Goal: Information Seeking & Learning: Check status

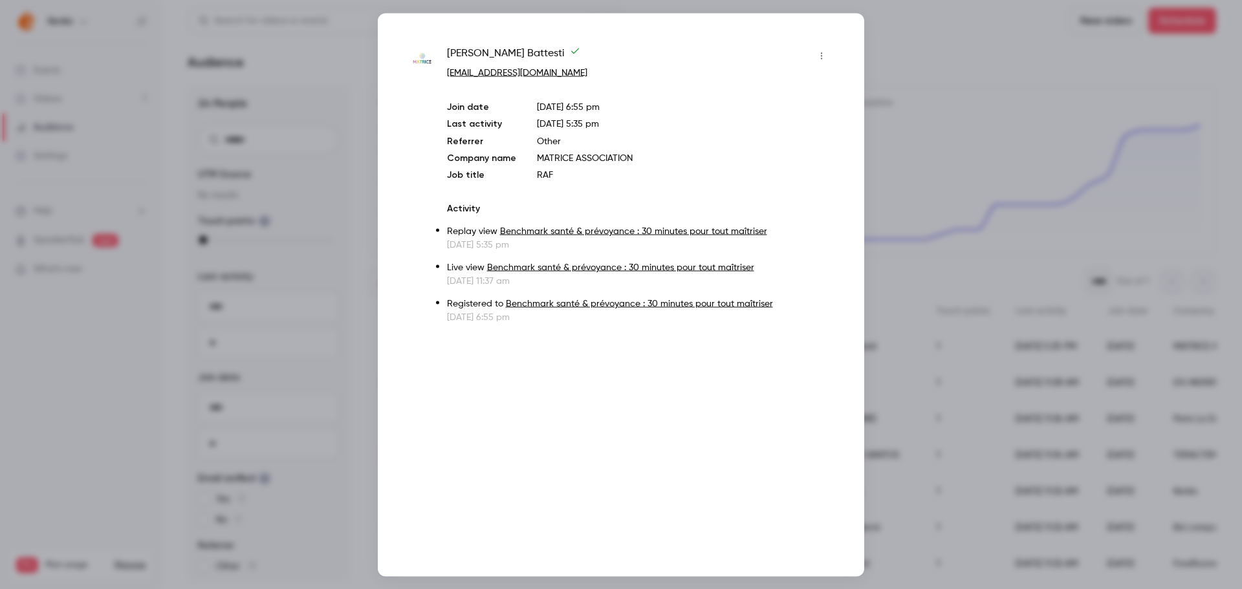
click at [889, 48] on div at bounding box center [621, 294] width 1242 height 589
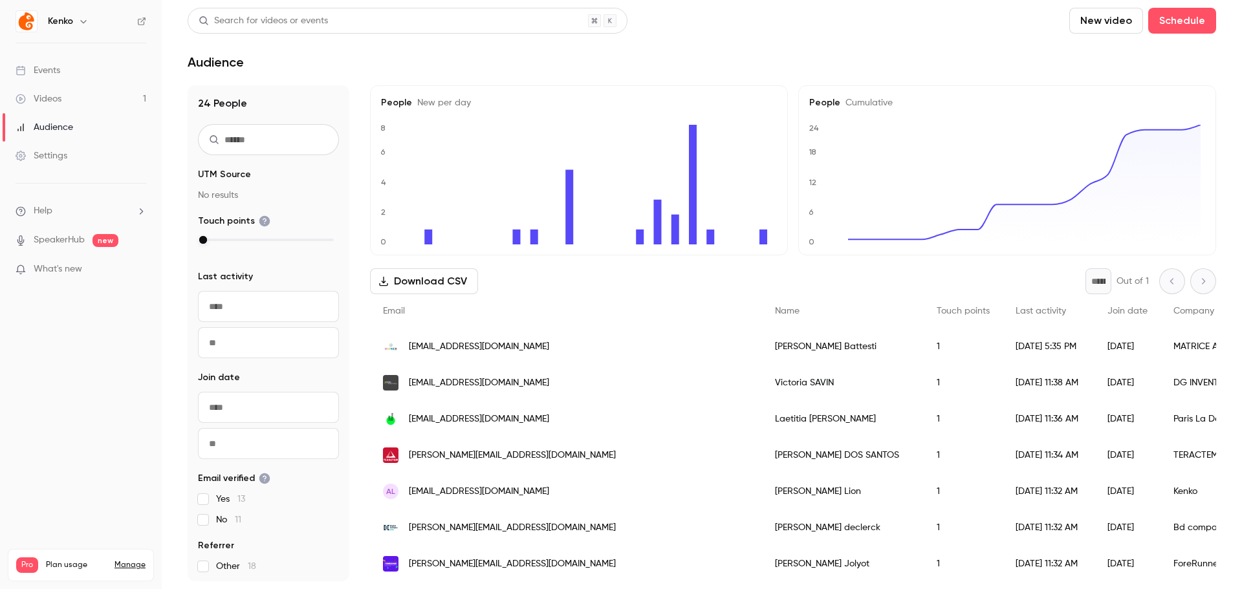
click at [63, 98] on link "Videos 1" at bounding box center [81, 99] width 162 height 28
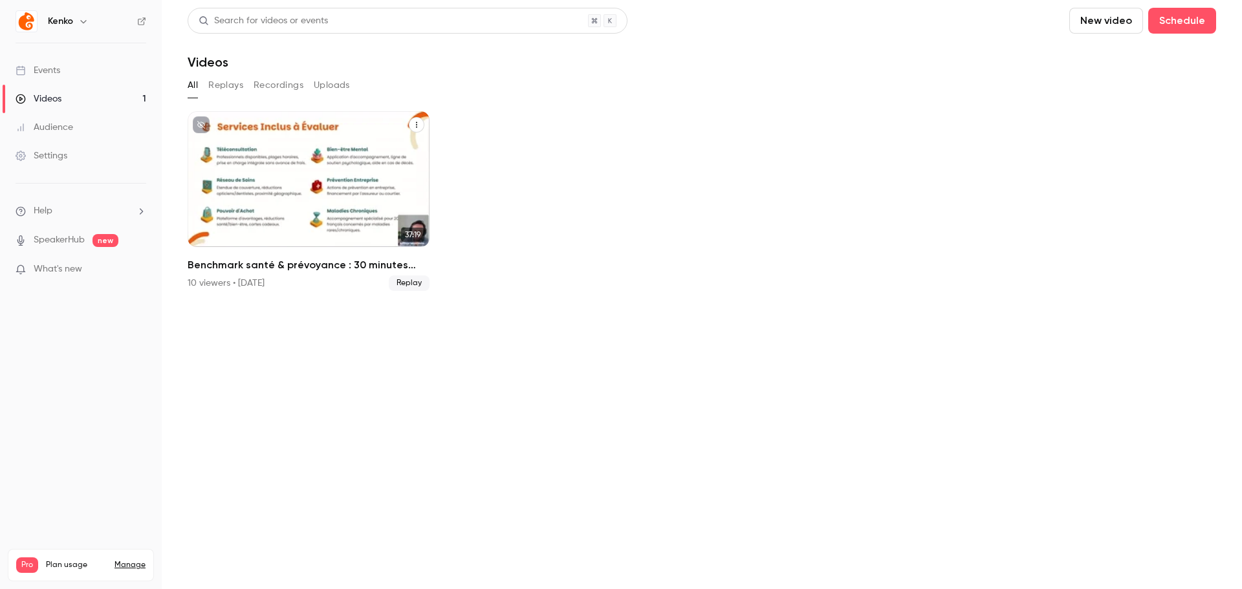
click at [413, 123] on icon "Benchmark santé & prévoyance : 30 minutes pour tout maîtriser" at bounding box center [417, 125] width 8 height 8
click at [297, 81] on div at bounding box center [621, 294] width 1242 height 589
click at [295, 82] on button "Recordings" at bounding box center [279, 85] width 50 height 21
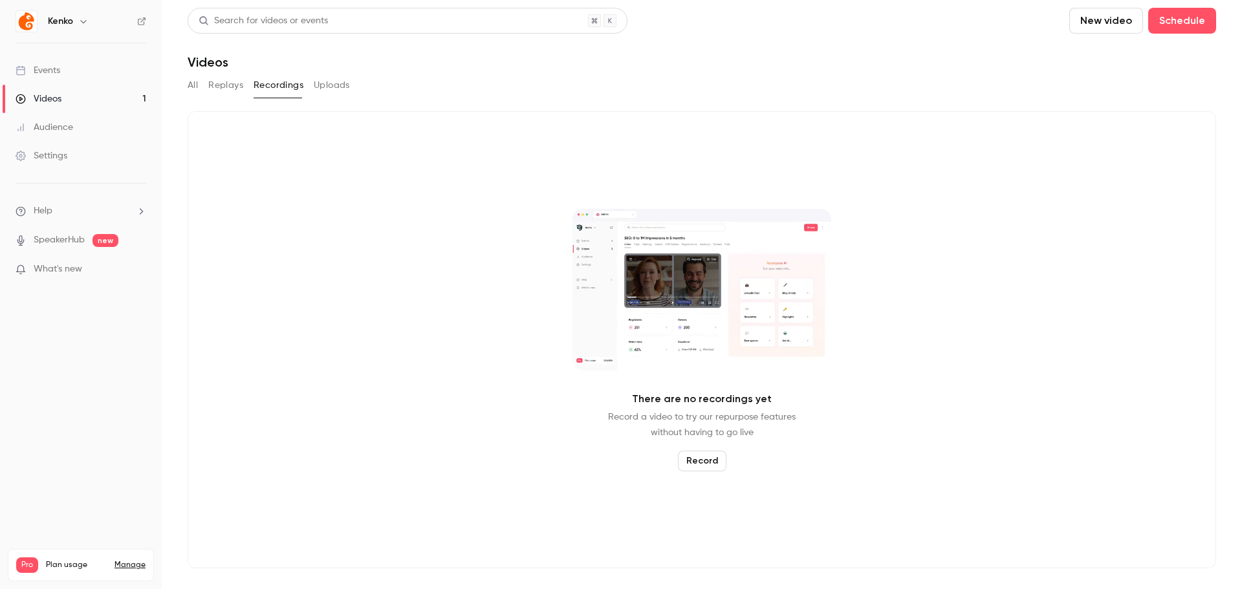
click at [226, 89] on button "Replays" at bounding box center [225, 85] width 35 height 21
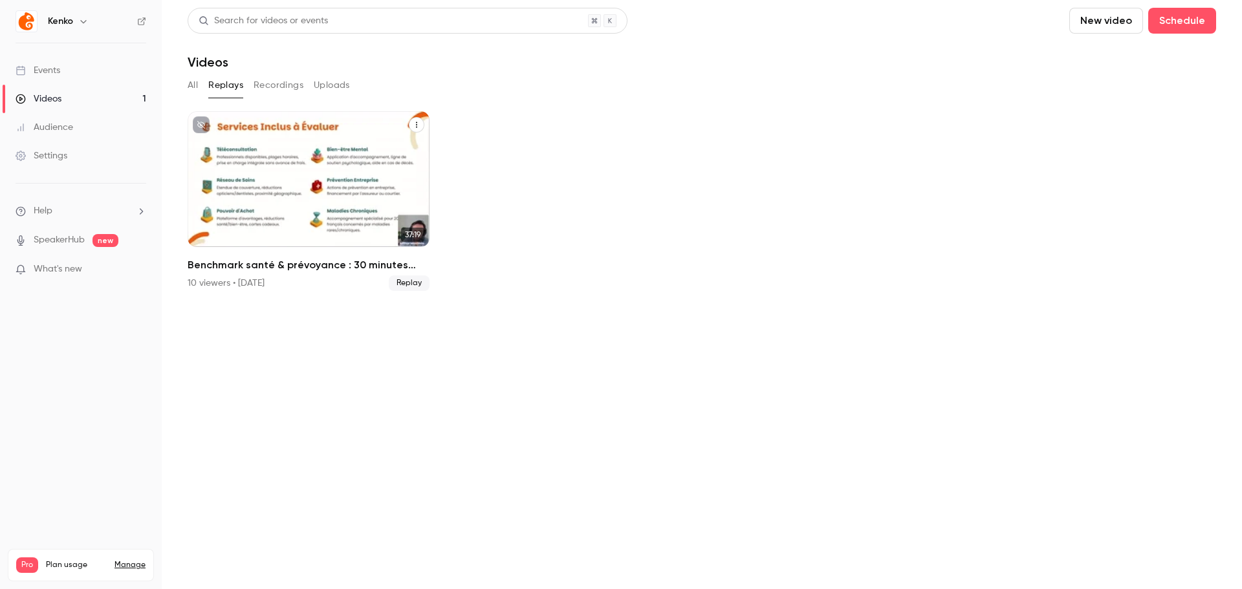
click at [410, 121] on button "Benchmark santé & prévoyance : 30 minutes pour tout maîtriser" at bounding box center [417, 125] width 16 height 16
click at [385, 158] on div "Share" at bounding box center [364, 155] width 101 height 13
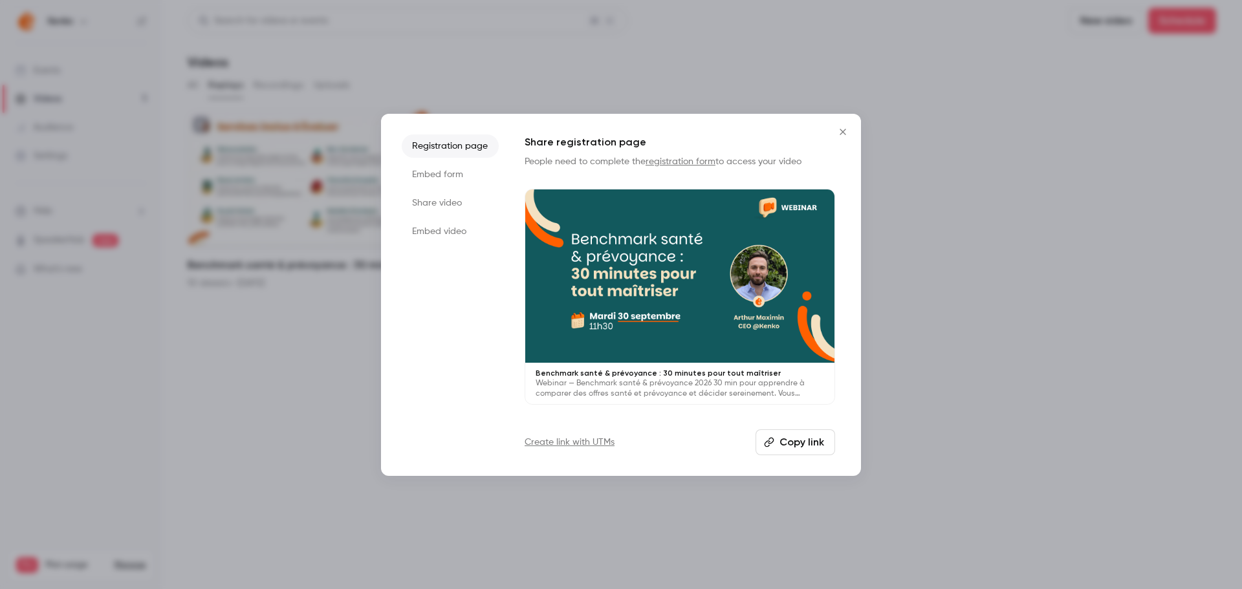
click at [454, 177] on li "Embed form" at bounding box center [450, 174] width 97 height 23
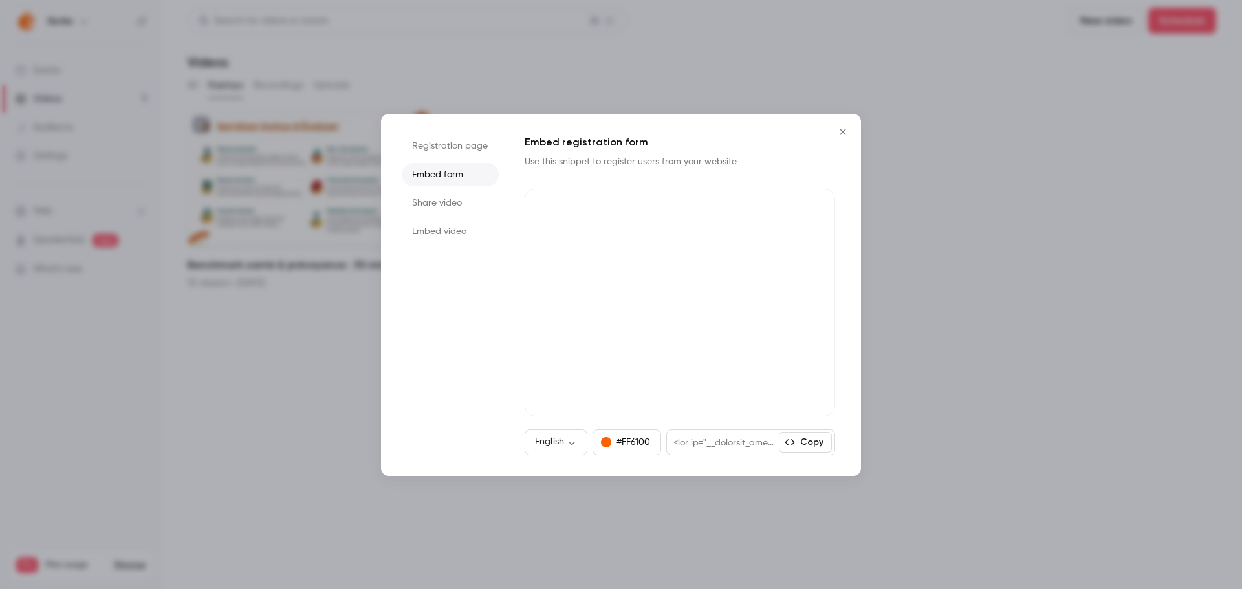
click at [453, 196] on li "Share video" at bounding box center [450, 202] width 97 height 23
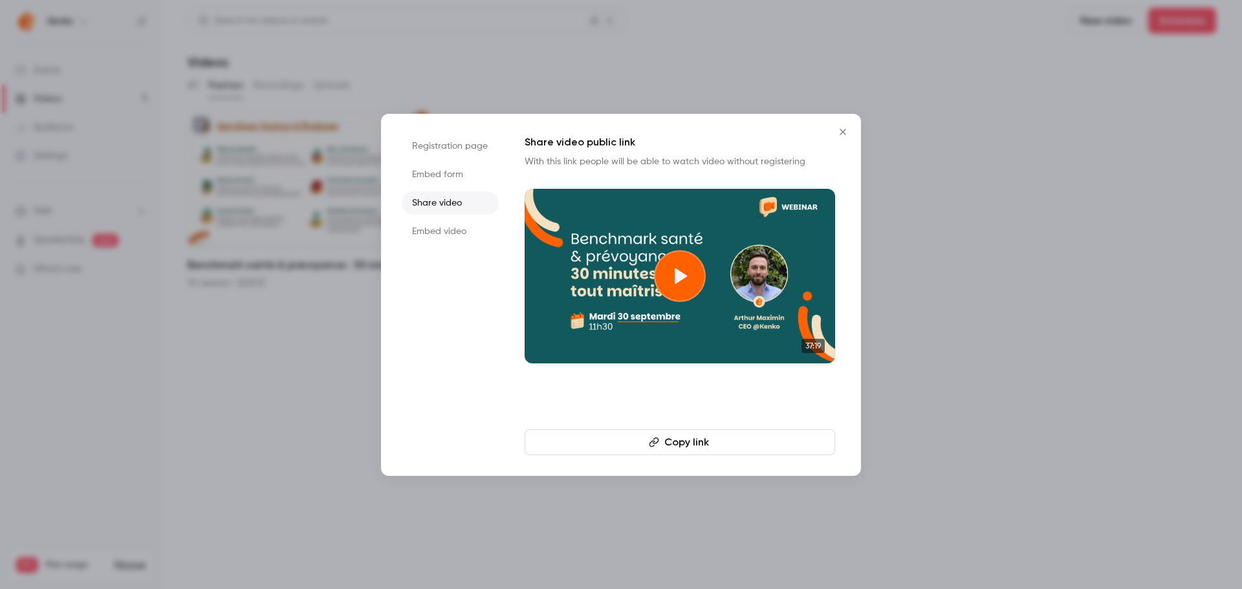
click at [454, 227] on li "Embed video" at bounding box center [450, 231] width 97 height 23
click at [458, 144] on li "Registration page" at bounding box center [450, 146] width 97 height 23
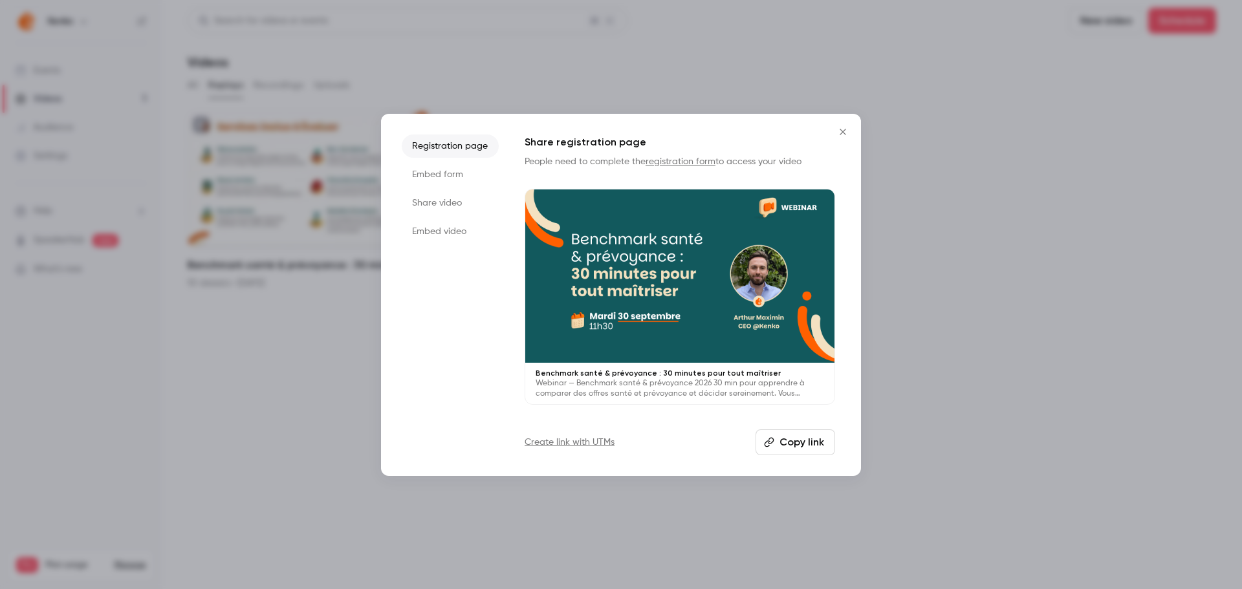
click at [421, 170] on li "Embed form" at bounding box center [450, 174] width 97 height 23
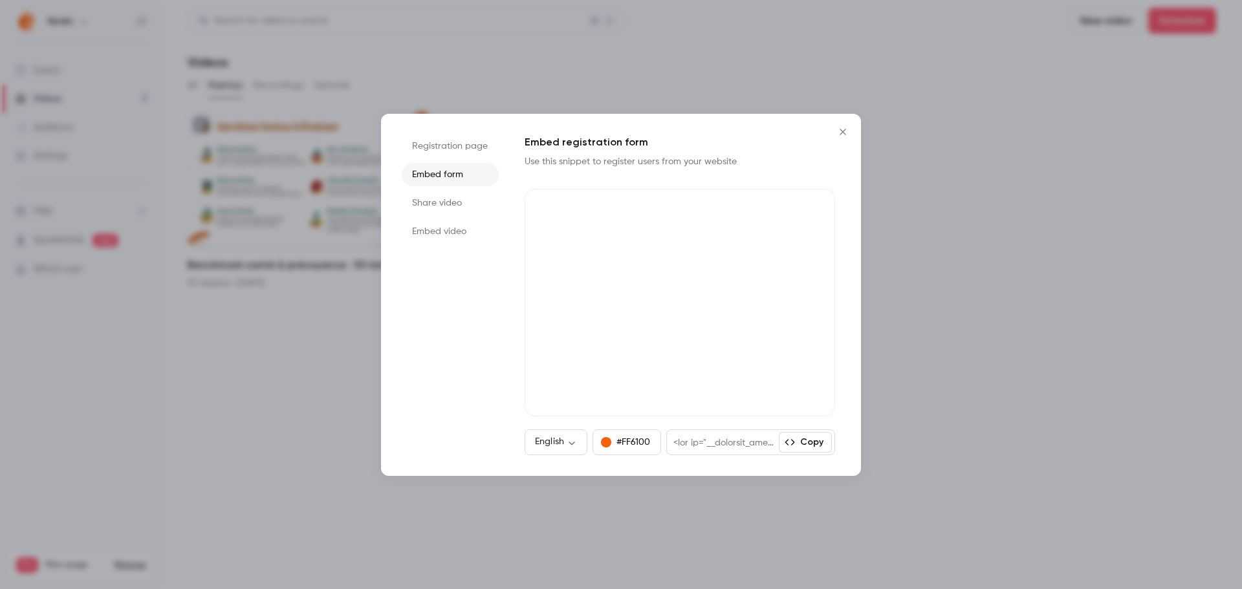
click at [457, 207] on li "Share video" at bounding box center [450, 202] width 97 height 23
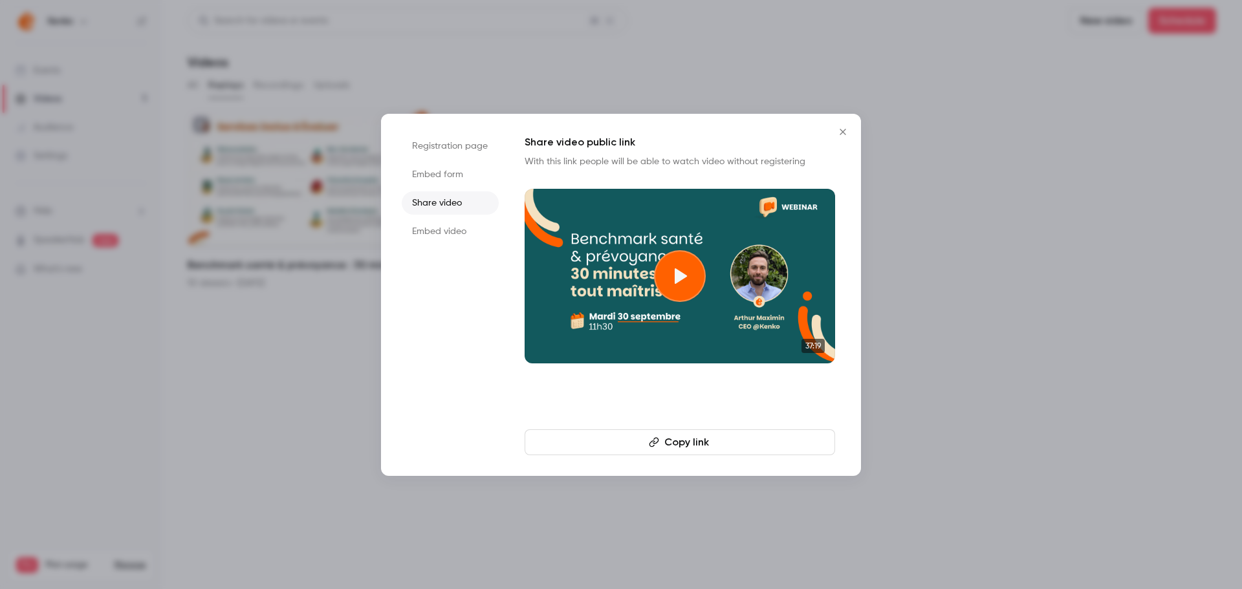
click at [676, 274] on icon at bounding box center [681, 276] width 12 height 16
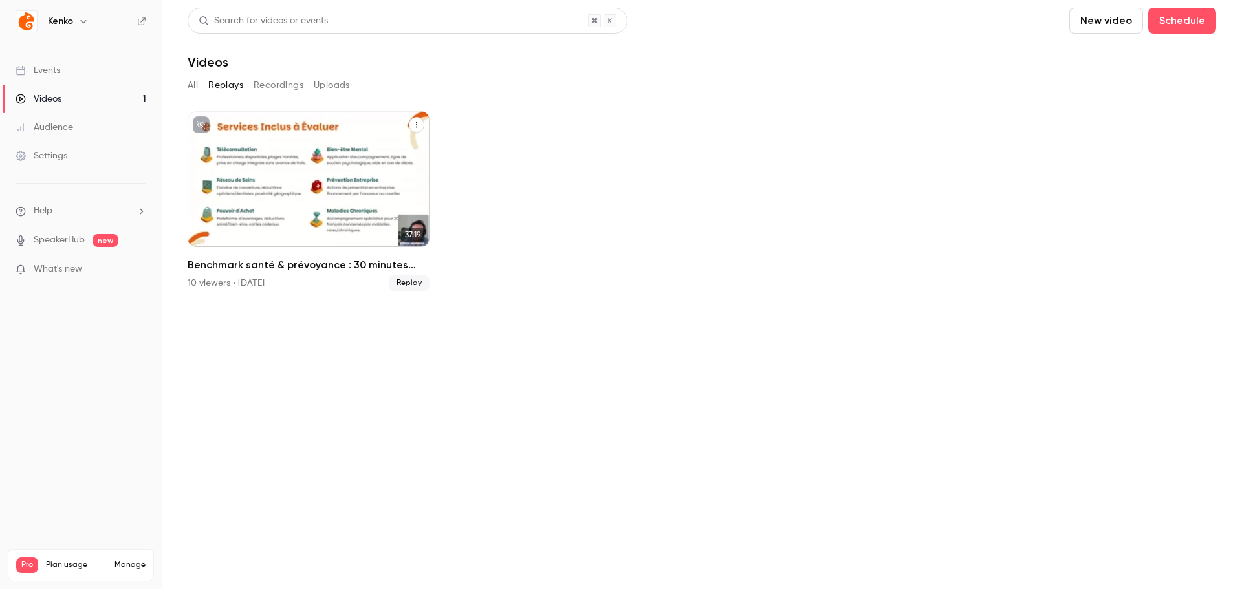
click at [418, 124] on icon "Benchmark santé & prévoyance : 30 minutes pour tout maîtriser" at bounding box center [417, 125] width 8 height 8
click at [303, 272] on div at bounding box center [621, 294] width 1242 height 589
click at [222, 217] on div "Benchmark santé & prévoyance : 30 minutes pour tout maîtriser" at bounding box center [309, 179] width 242 height 136
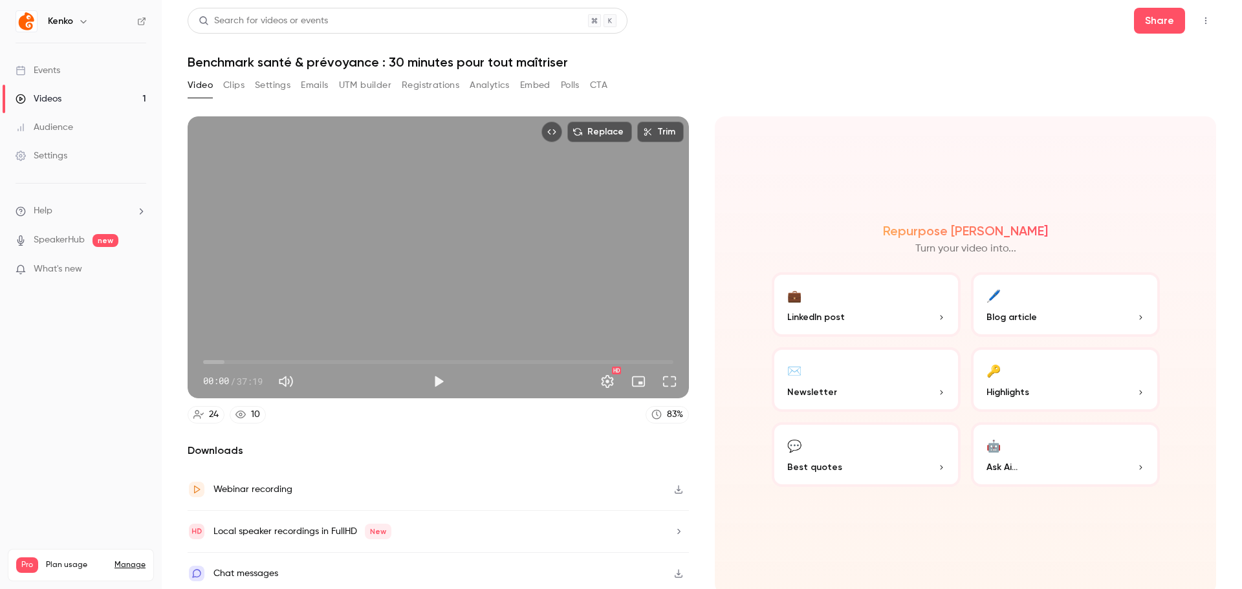
click at [1202, 16] on button "Top Bar Actions" at bounding box center [1205, 20] width 21 height 21
click at [1158, 21] on div at bounding box center [621, 294] width 1242 height 589
click at [1158, 21] on button "Share" at bounding box center [1159, 21] width 51 height 26
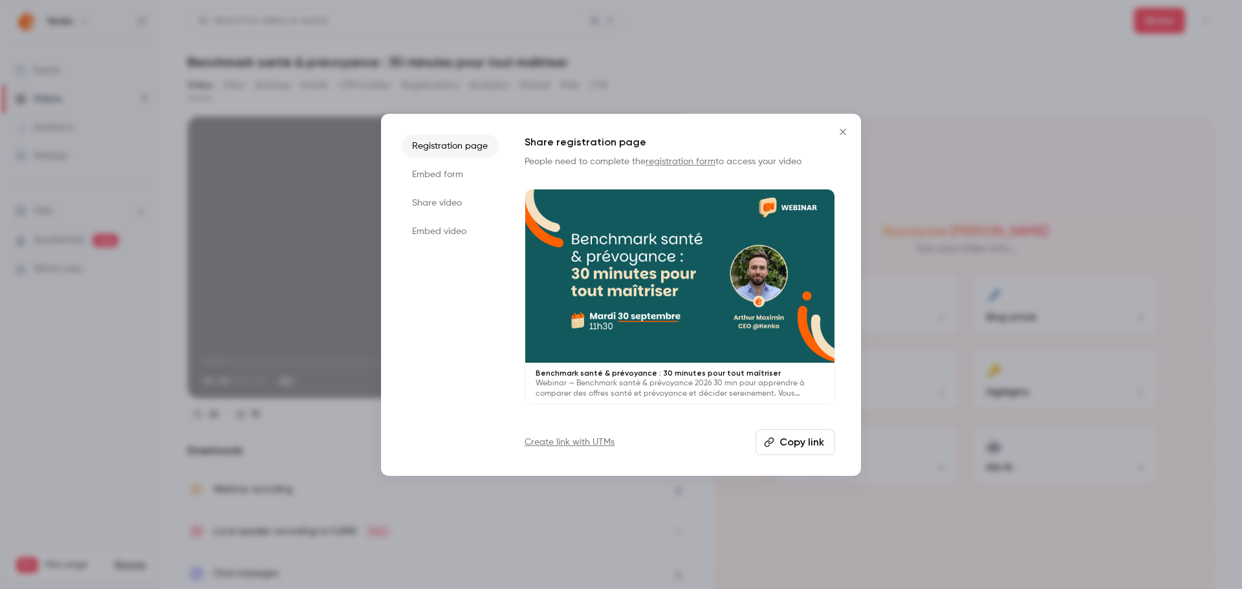
click at [832, 129] on button "Close" at bounding box center [843, 132] width 26 height 26
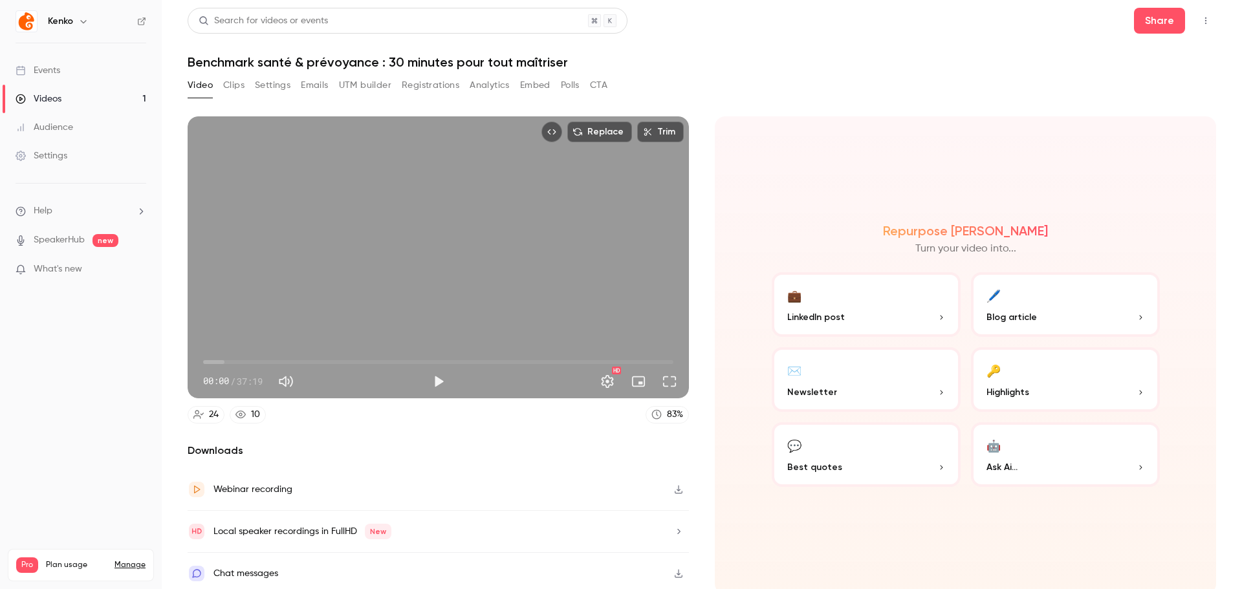
scroll to position [3, 0]
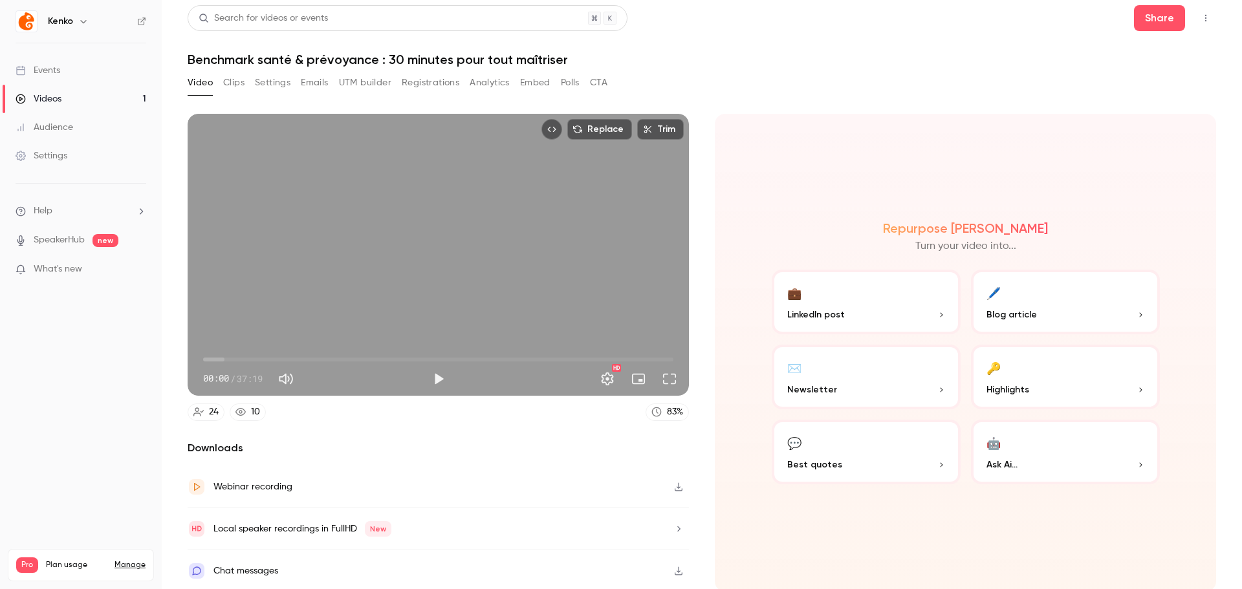
click at [299, 477] on div "Webinar recording" at bounding box center [438, 487] width 501 height 42
click at [745, 45] on header "Search for videos or events Share Benchmark santé & prévoyance : 30 minutes pou…" at bounding box center [702, 36] width 1028 height 62
click at [673, 527] on icon "button" at bounding box center [678, 529] width 10 height 9
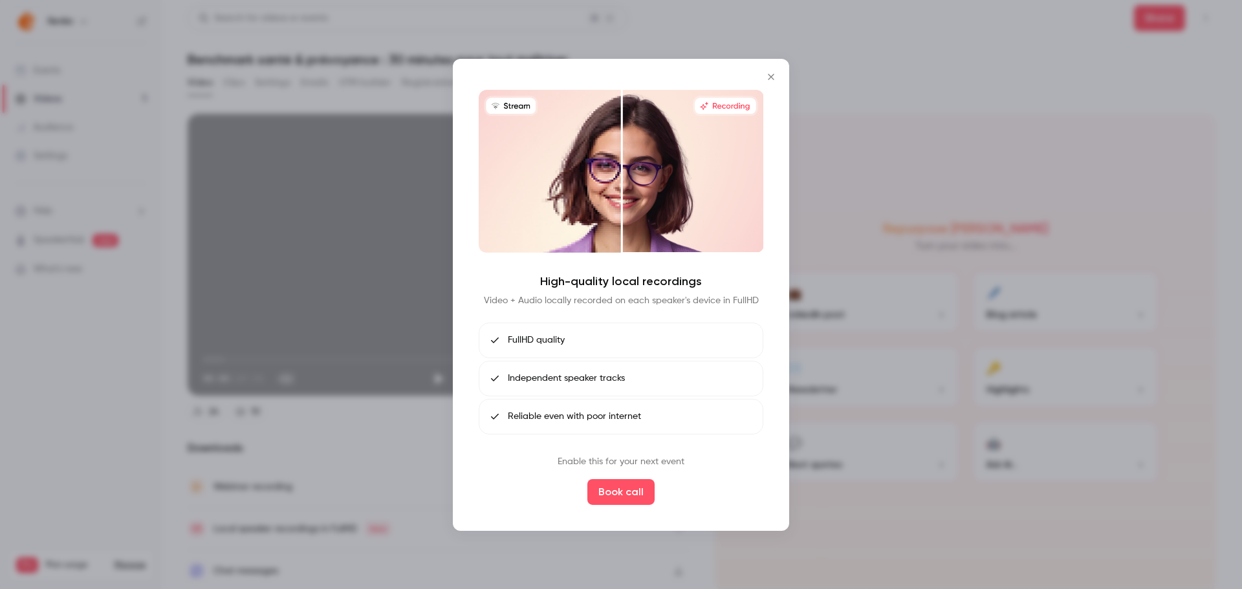
click at [774, 74] on icon "Close" at bounding box center [771, 77] width 6 height 6
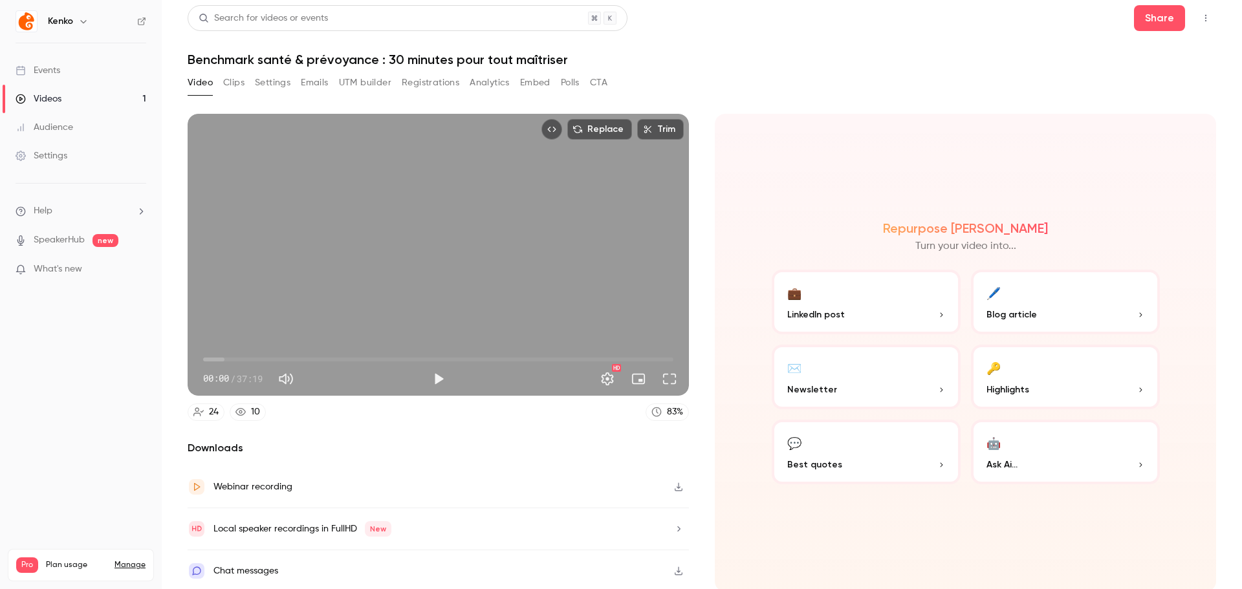
click at [49, 65] on div "Events" at bounding box center [38, 70] width 45 height 13
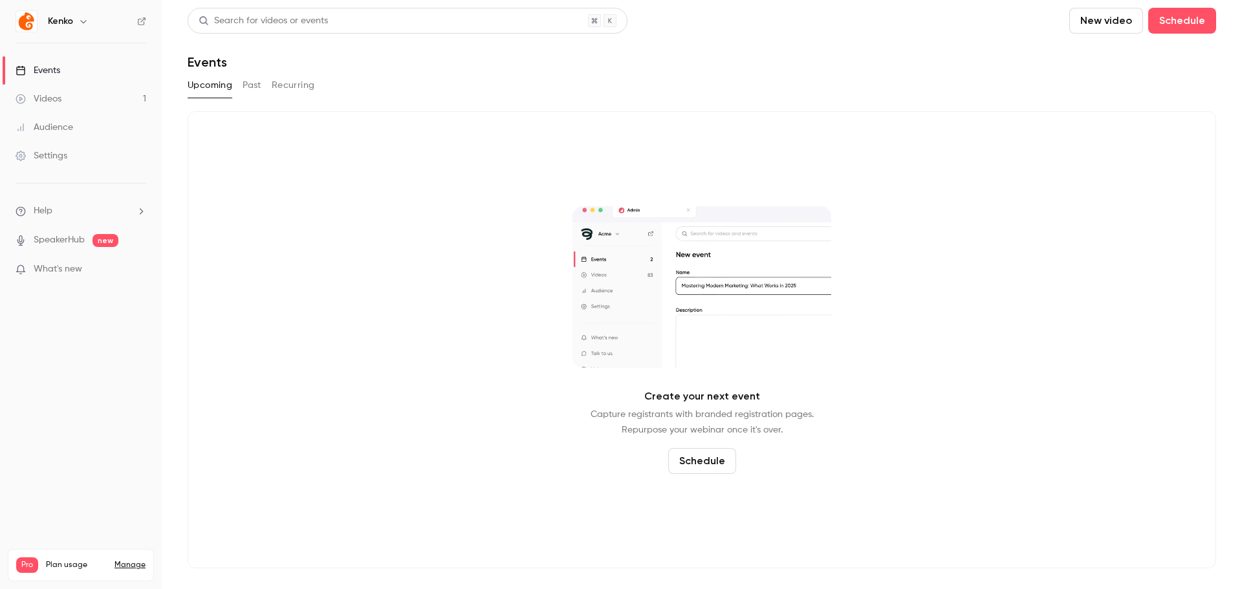
click at [252, 89] on button "Past" at bounding box center [252, 85] width 19 height 21
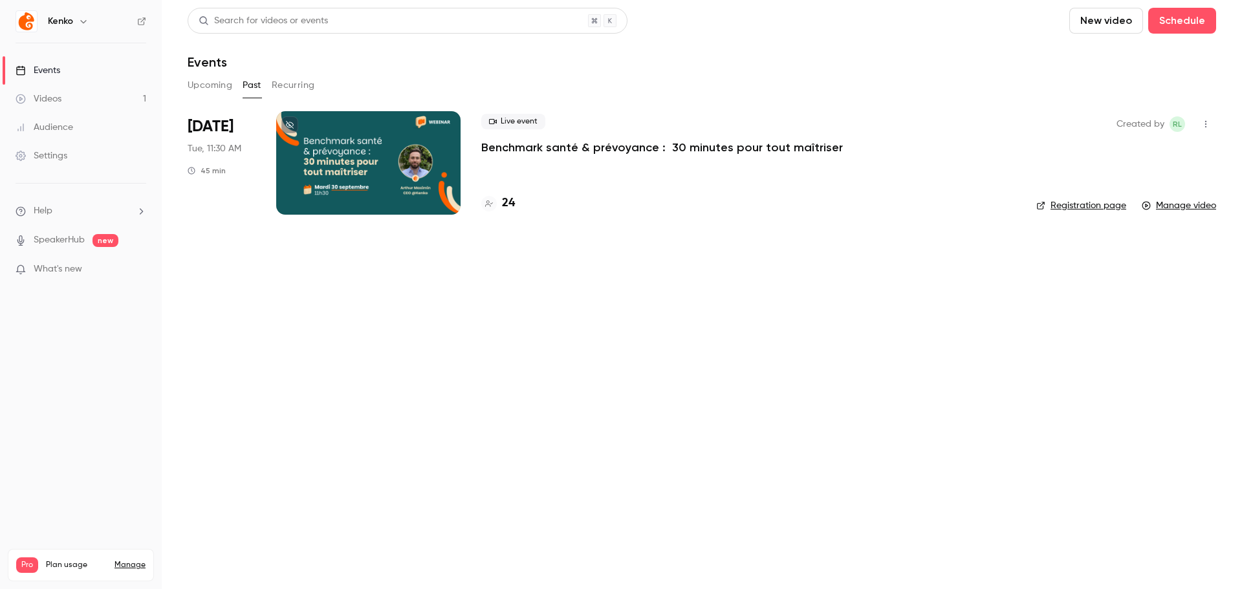
click at [1208, 124] on icon "button" at bounding box center [1205, 124] width 10 height 9
click at [857, 277] on div at bounding box center [621, 294] width 1242 height 589
click at [1090, 204] on link "Registration page" at bounding box center [1081, 205] width 90 height 13
click at [66, 124] on div "Audience" at bounding box center [45, 127] width 58 height 13
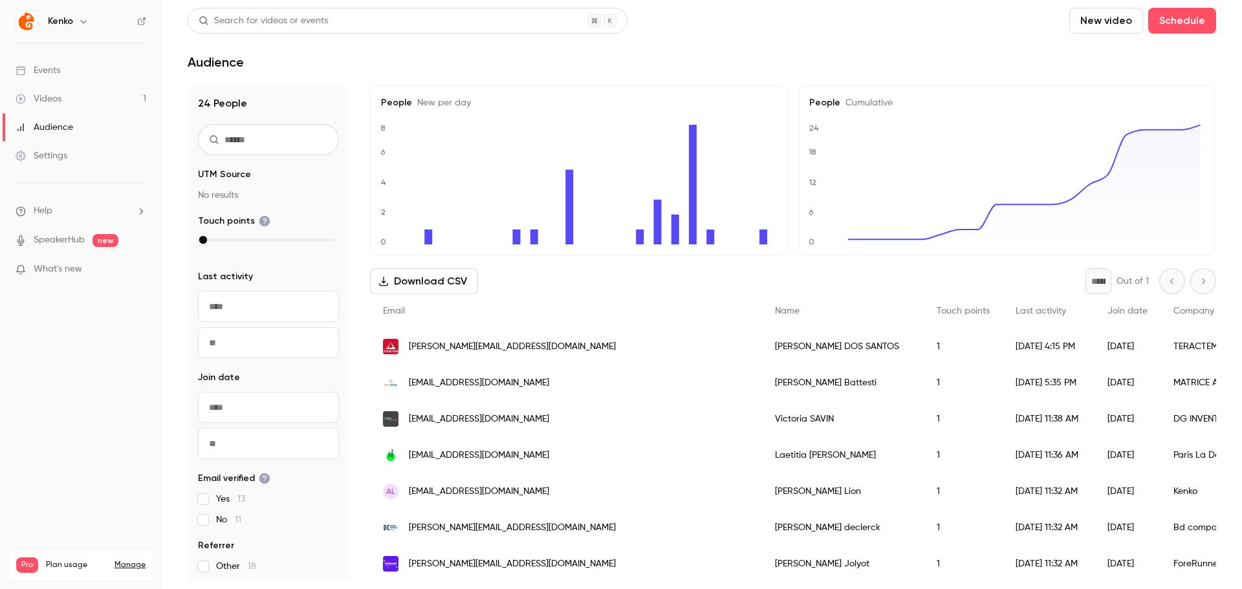
click at [435, 290] on button "Download CSV" at bounding box center [424, 281] width 108 height 26
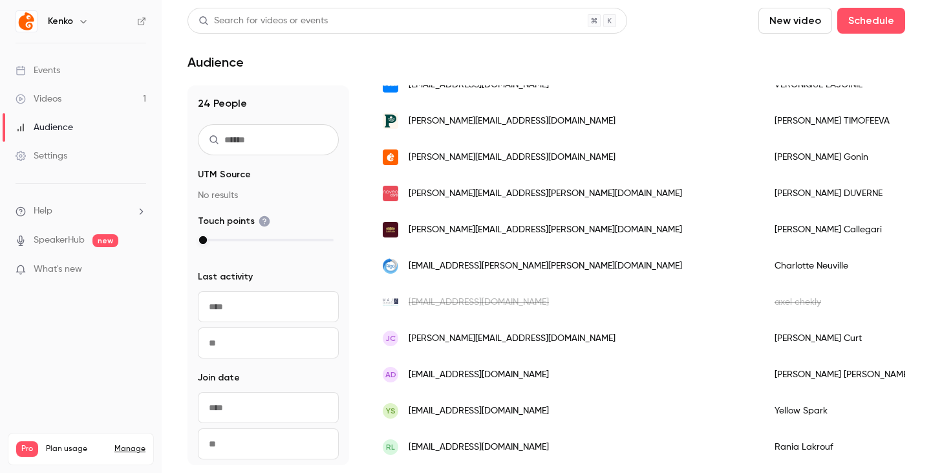
click at [237, 404] on input "text" at bounding box center [268, 407] width 141 height 31
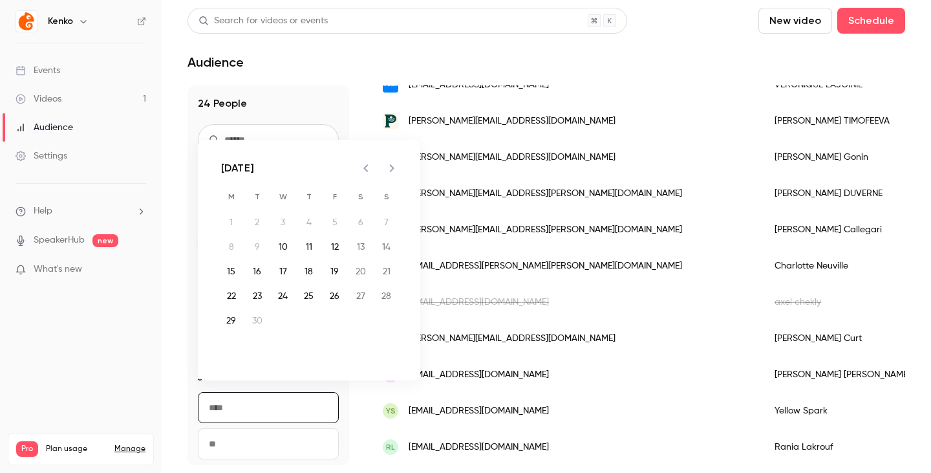
click at [329, 65] on div "Audience" at bounding box center [547, 62] width 718 height 16
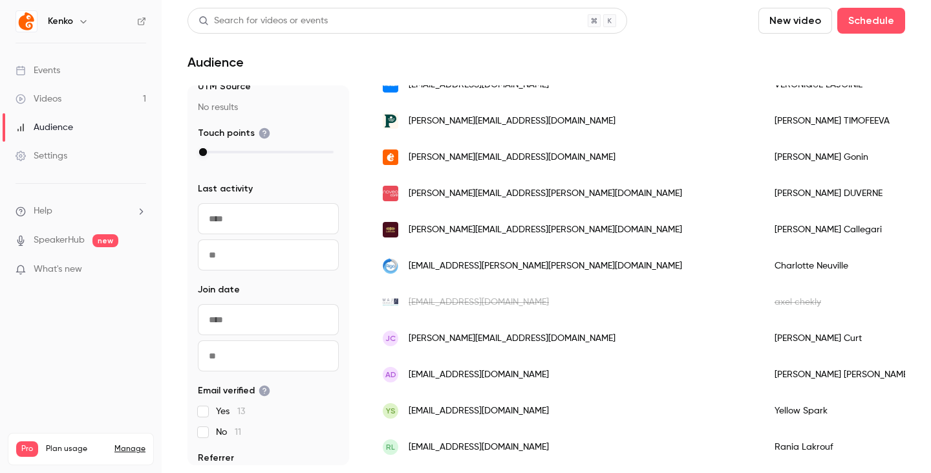
scroll to position [118, 0]
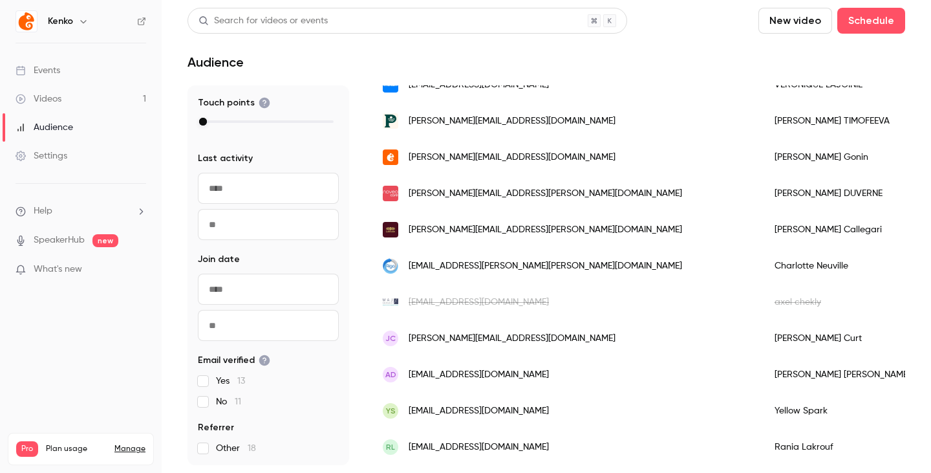
click at [58, 151] on div "Settings" at bounding box center [42, 155] width 52 height 13
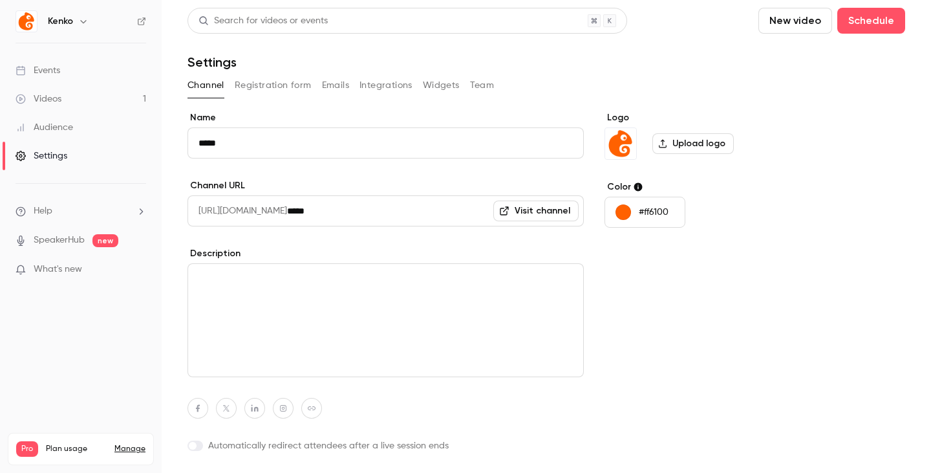
click at [91, 107] on link "Videos 1" at bounding box center [81, 99] width 162 height 28
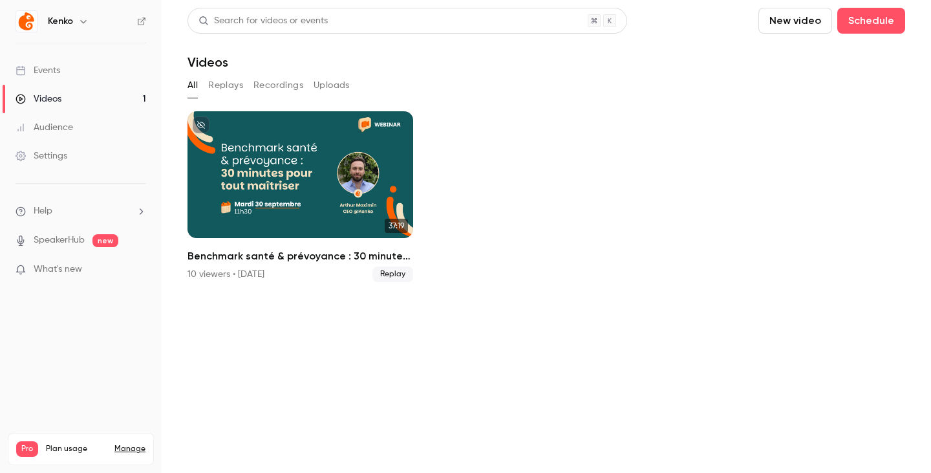
click at [278, 85] on button "Recordings" at bounding box center [279, 85] width 50 height 21
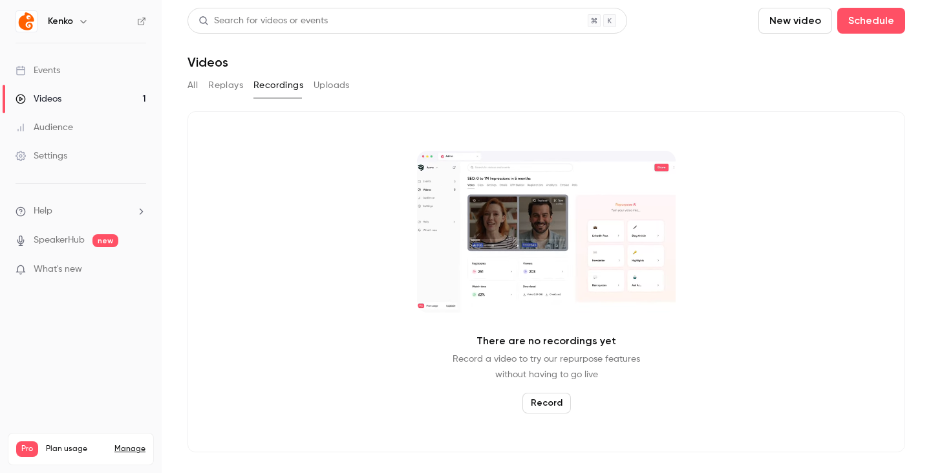
click at [317, 81] on button "Uploads" at bounding box center [332, 85] width 36 height 21
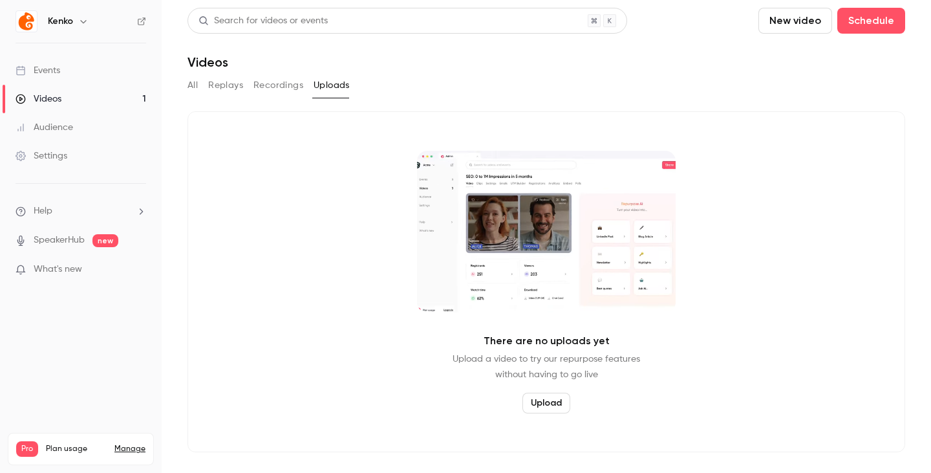
click at [265, 90] on button "Recordings" at bounding box center [279, 85] width 50 height 21
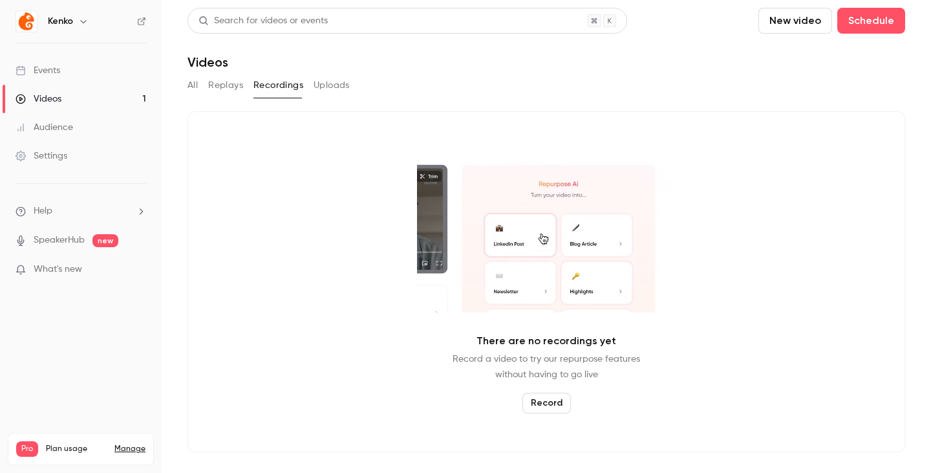
click at [223, 87] on button "Replays" at bounding box center [225, 85] width 35 height 21
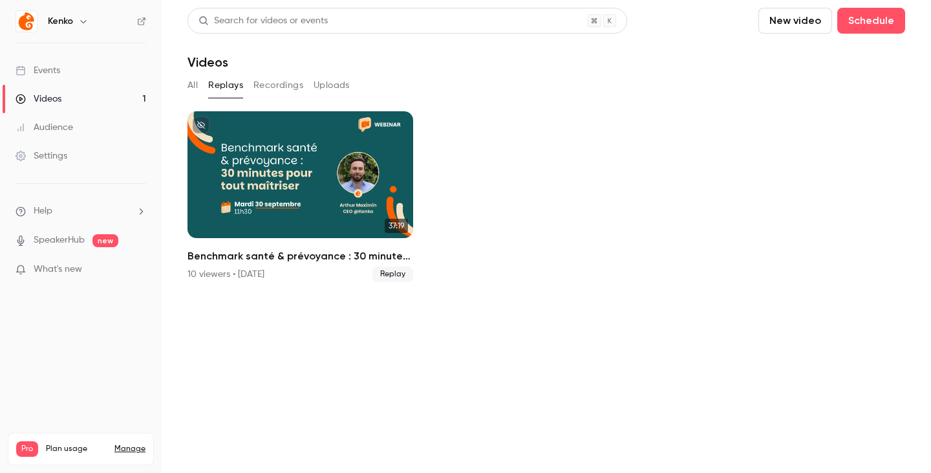
click at [196, 88] on button "All" at bounding box center [193, 85] width 10 height 21
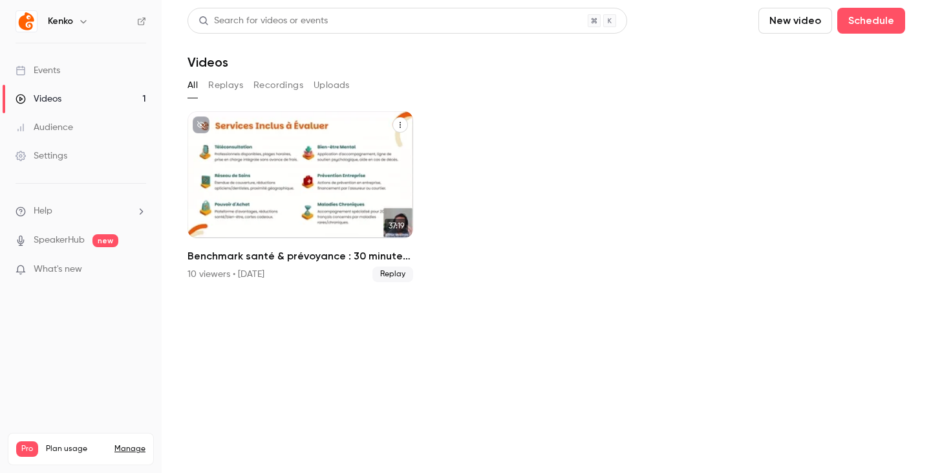
click at [205, 274] on div "10 viewers • [DATE]" at bounding box center [226, 274] width 77 height 13
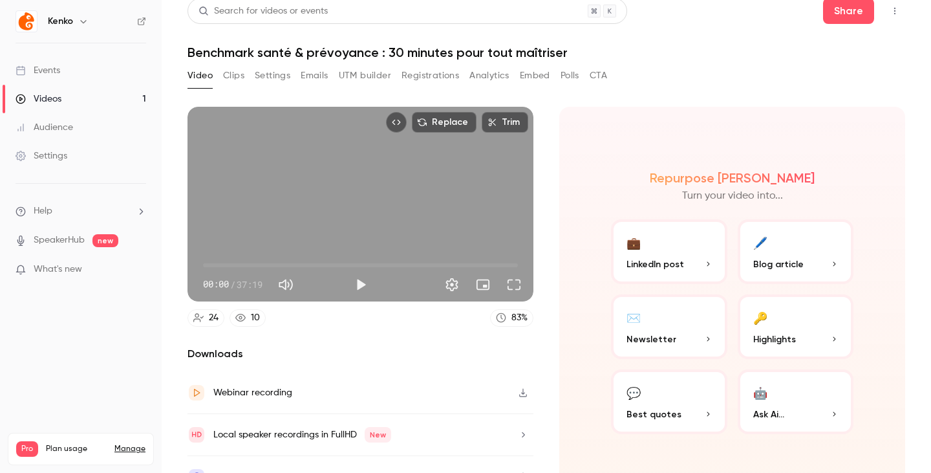
scroll to position [31, 0]
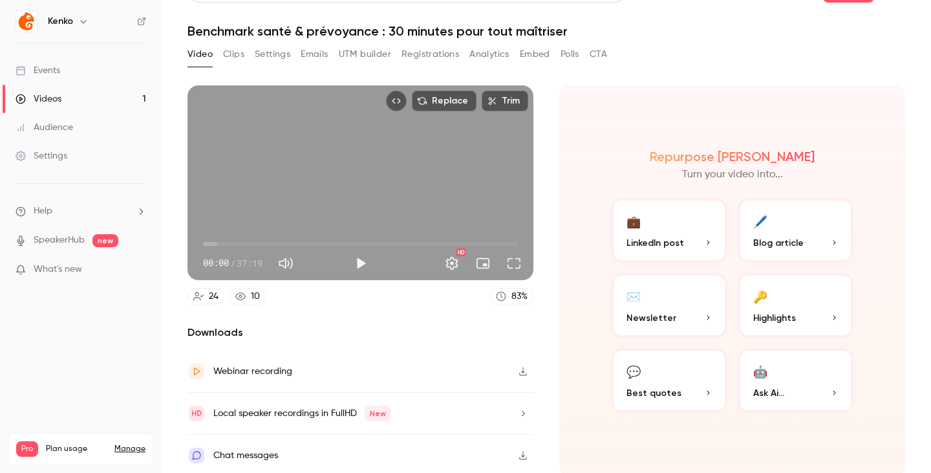
click at [247, 290] on link "10" at bounding box center [248, 296] width 36 height 17
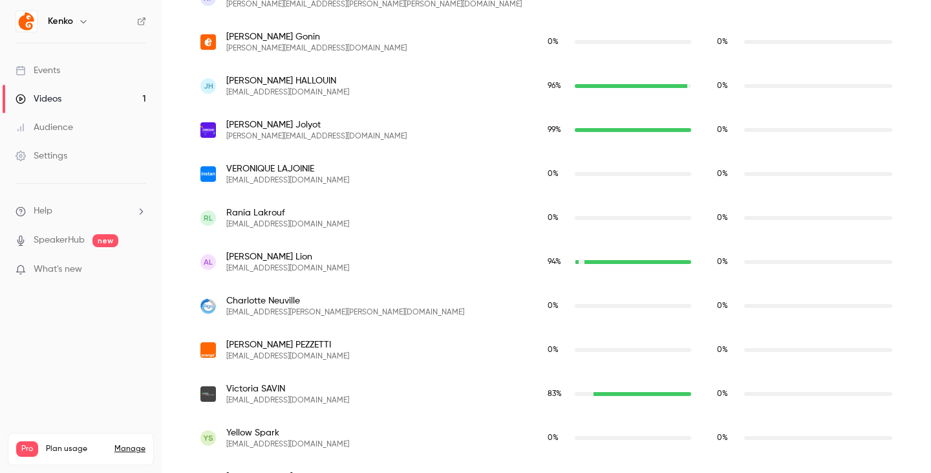
scroll to position [933, 0]
